Goal: Information Seeking & Learning: Learn about a topic

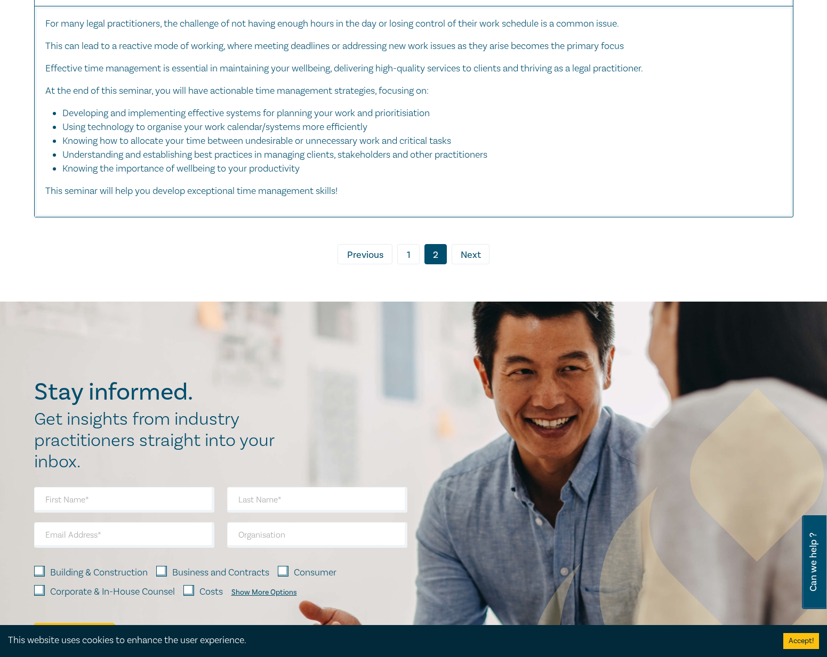
scroll to position [4355, 0]
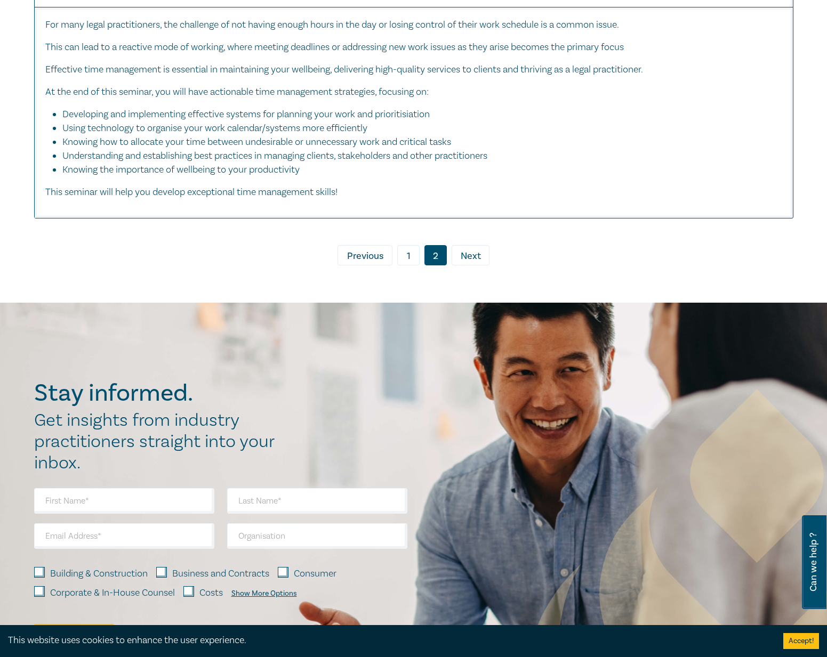
click at [410, 265] on link "1" at bounding box center [408, 255] width 22 height 20
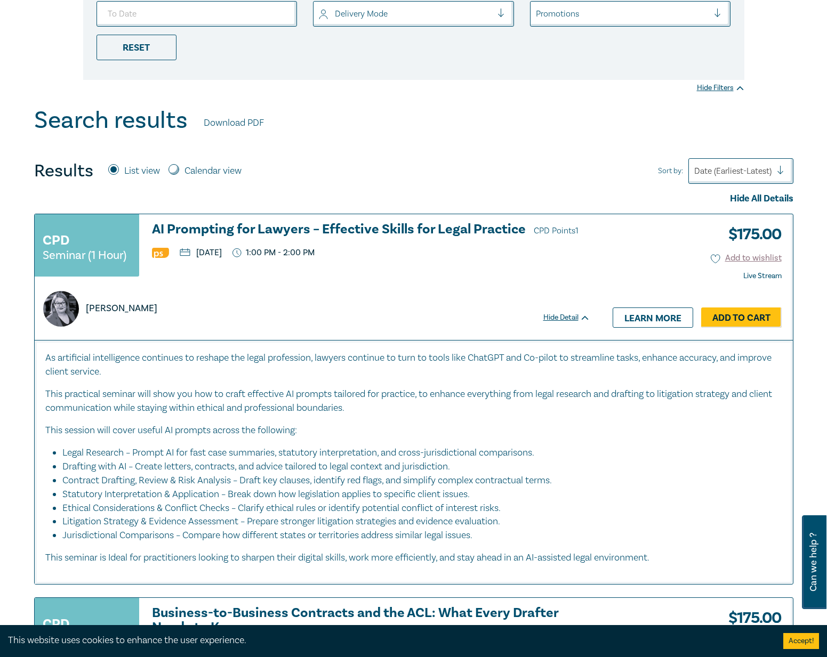
scroll to position [304, 0]
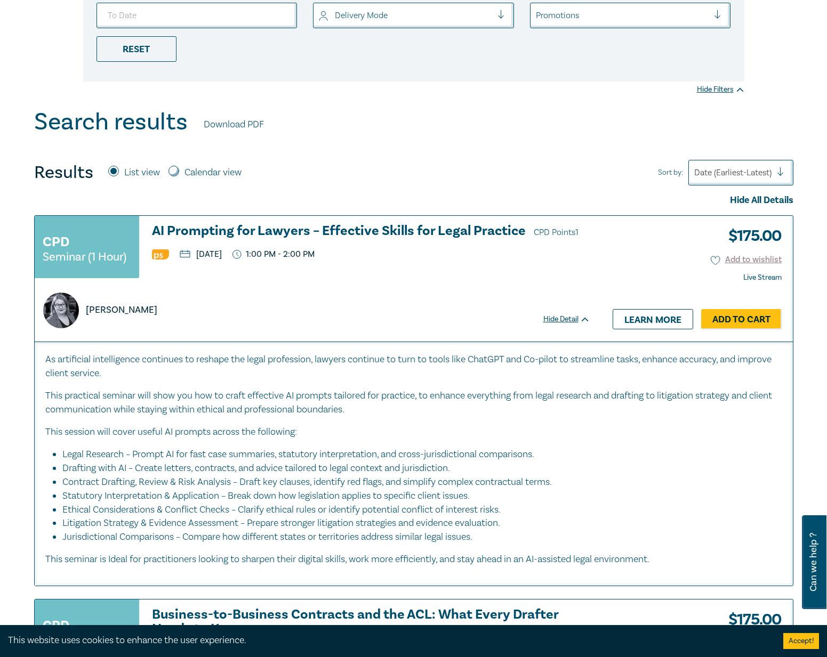
click at [306, 231] on h3 "AI Prompting for Lawyers – Effective Skills for Legal Practice CPD Points 1" at bounding box center [371, 232] width 438 height 16
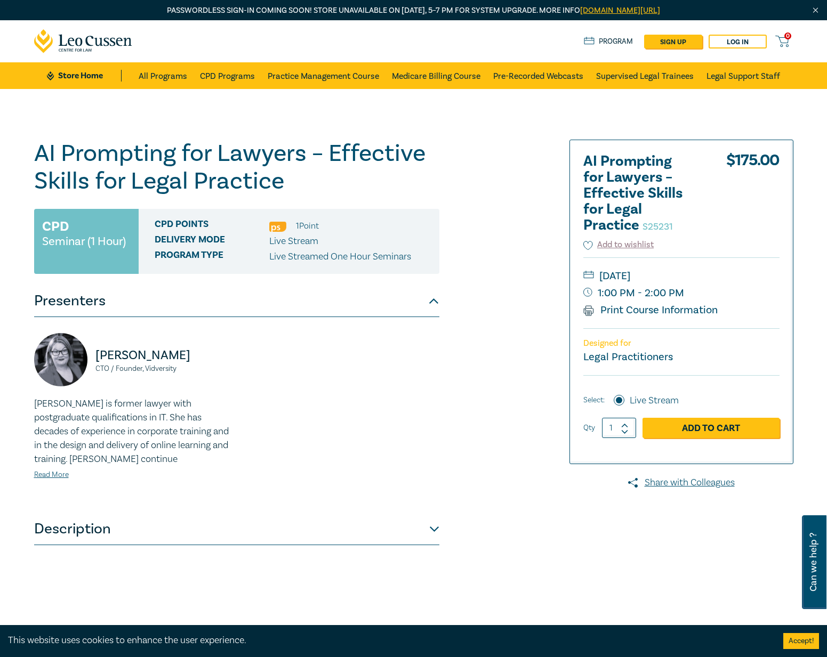
click at [365, 534] on button "Description" at bounding box center [236, 529] width 405 height 32
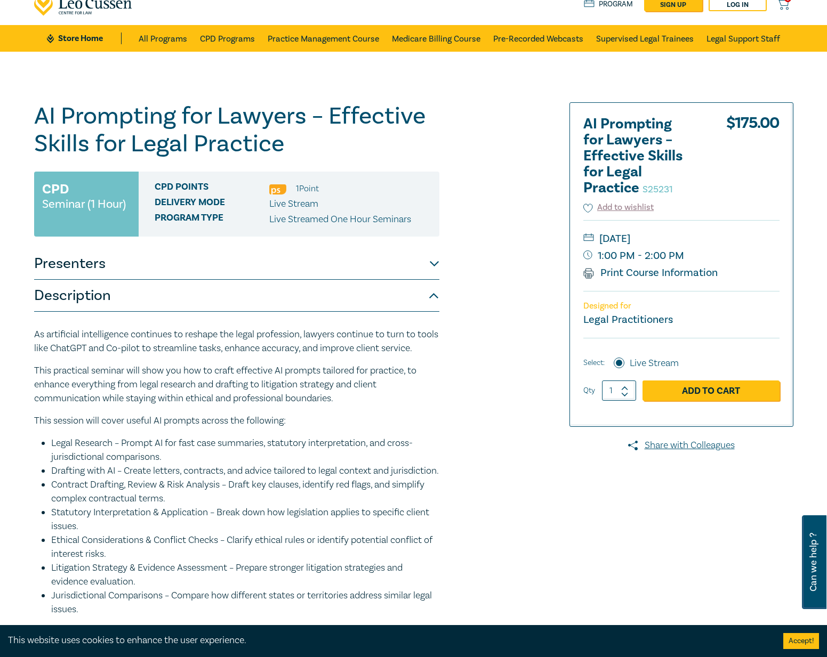
scroll to position [107, 0]
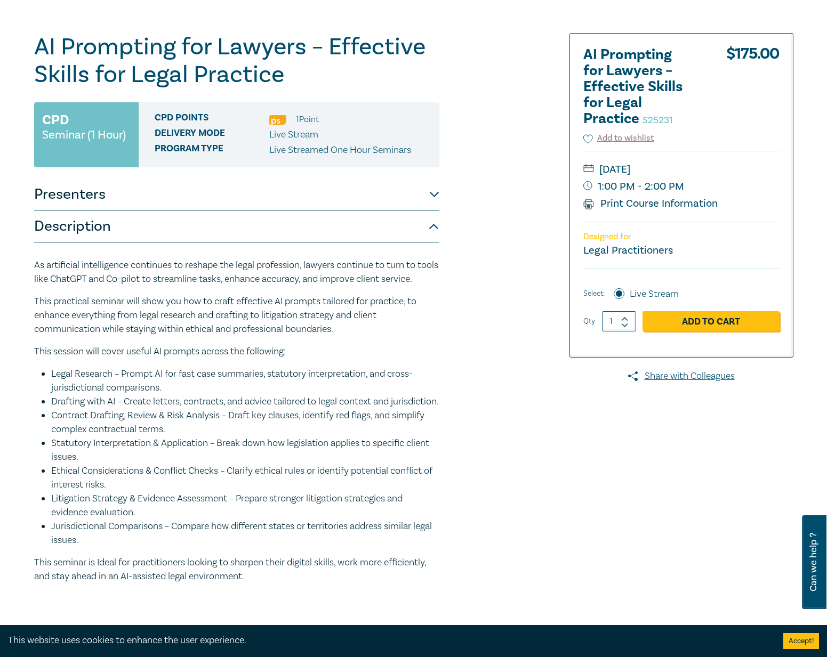
click at [394, 359] on p "This session will cover useful AI prompts across the following:" at bounding box center [236, 352] width 405 height 14
